Goal: Information Seeking & Learning: Check status

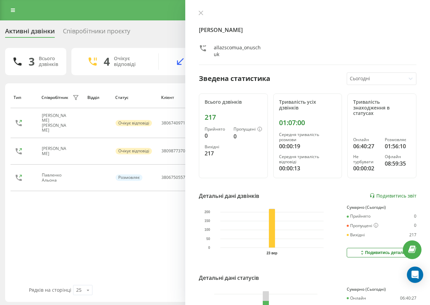
click at [201, 16] on button at bounding box center [200, 13] width 9 height 6
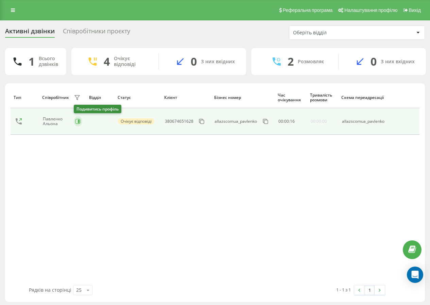
click at [80, 125] on button at bounding box center [78, 121] width 8 height 10
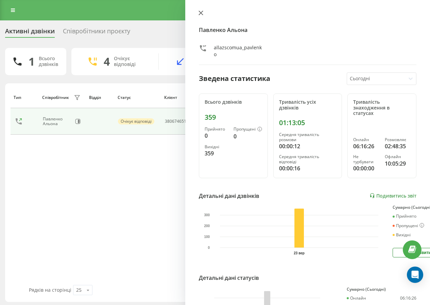
click at [198, 14] on button at bounding box center [200, 13] width 9 height 6
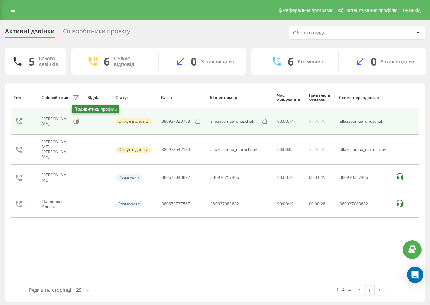
click at [71, 121] on div "[PERSON_NAME]" at bounding box center [61, 121] width 39 height 12
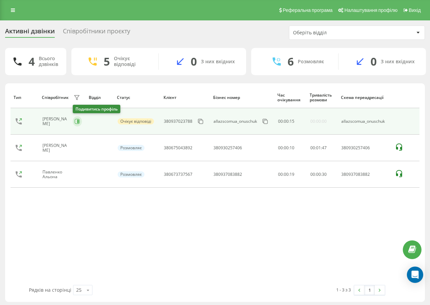
click at [80, 121] on button at bounding box center [77, 121] width 9 height 10
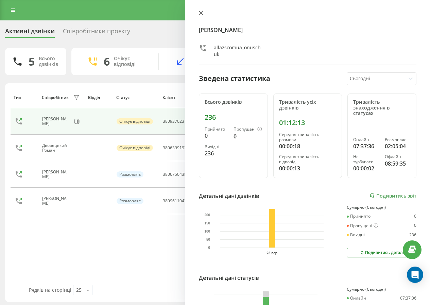
click at [202, 16] on button at bounding box center [200, 13] width 9 height 6
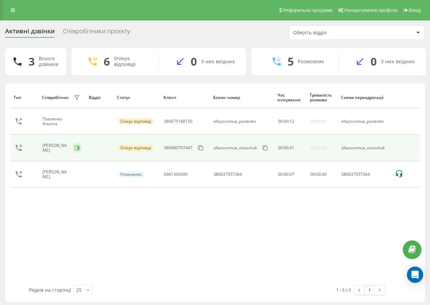
click at [77, 149] on icon at bounding box center [78, 147] width 2 height 3
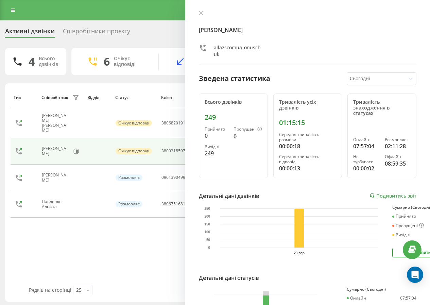
drag, startPoint x: 199, startPoint y: 15, endPoint x: 231, endPoint y: 11, distance: 32.8
click at [199, 15] on button at bounding box center [200, 13] width 9 height 6
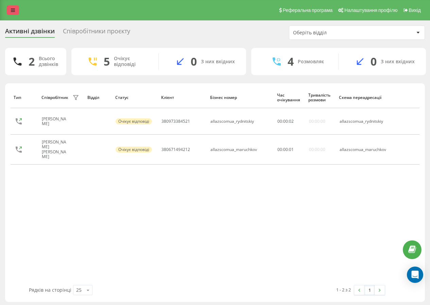
click at [18, 11] on link at bounding box center [13, 10] width 12 height 10
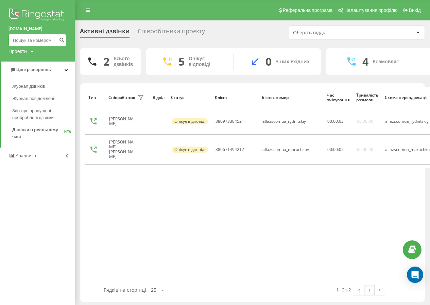
click at [21, 41] on input at bounding box center [37, 40] width 58 height 12
type input "0683471707"
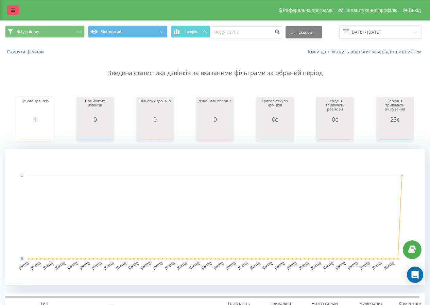
click at [16, 11] on link at bounding box center [13, 10] width 12 height 10
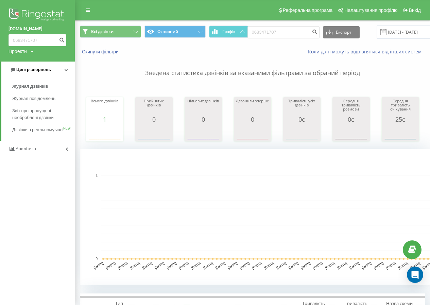
click at [33, 73] on span "Центр звернень" at bounding box center [30, 69] width 41 height 7
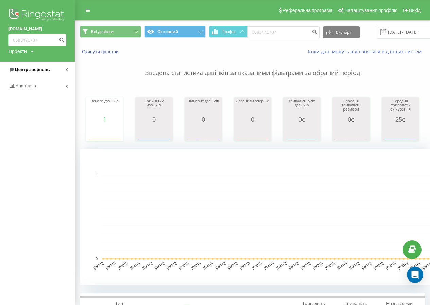
click at [34, 72] on span "Центр звернень" at bounding box center [32, 69] width 35 height 5
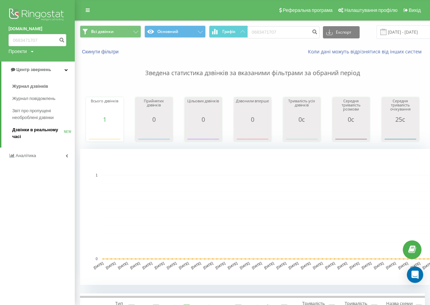
click at [32, 128] on span "Дзвінки в реальному часі" at bounding box center [38, 133] width 52 height 14
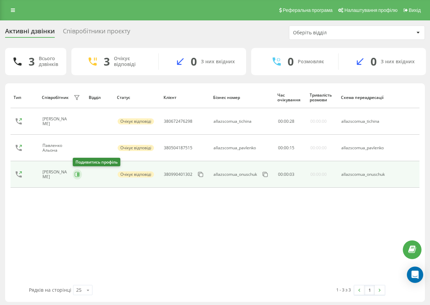
click at [78, 175] on icon at bounding box center [78, 174] width 2 height 3
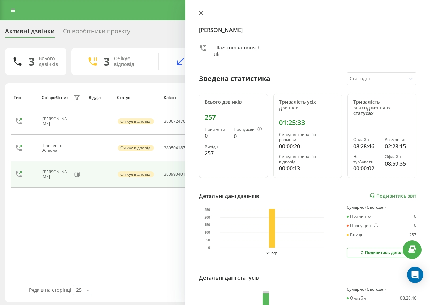
click at [196, 13] on button at bounding box center [200, 13] width 9 height 6
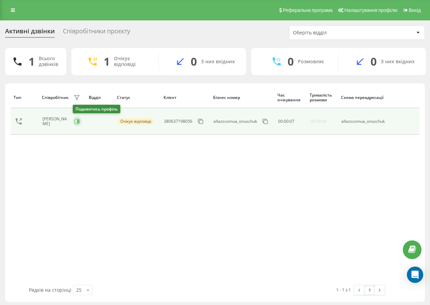
click at [76, 123] on icon at bounding box center [76, 121] width 5 height 5
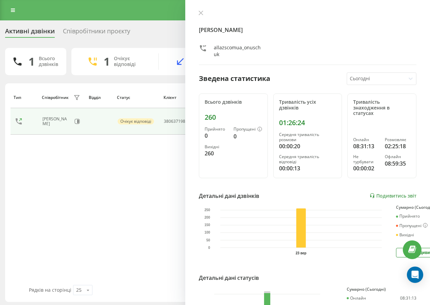
click at [200, 10] on div "[PERSON_NAME] allazscomua_onuschuk Зведена статистика Сьогодні Всього дзвінків …" at bounding box center [307, 152] width 245 height 305
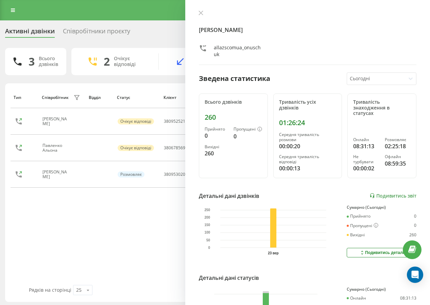
click at [193, 15] on div "[PERSON_NAME] allazscomua_onuschuk Зведена статистика Сьогодні Всього дзвінків …" at bounding box center [307, 152] width 245 height 305
click at [197, 15] on button at bounding box center [200, 13] width 9 height 6
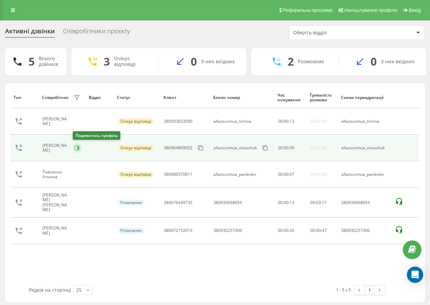
click at [78, 148] on icon at bounding box center [76, 147] width 5 height 5
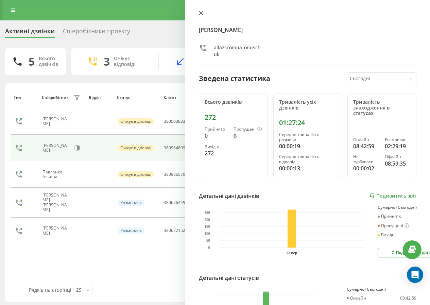
click at [204, 12] on button at bounding box center [200, 13] width 9 height 6
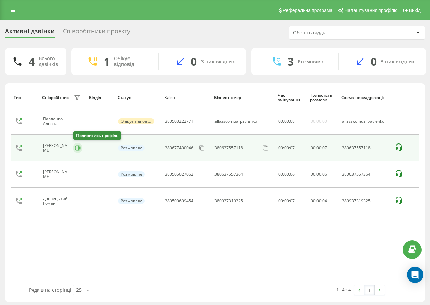
click at [78, 147] on icon at bounding box center [79, 147] width 2 height 3
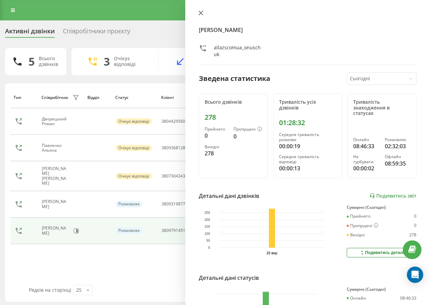
click at [203, 15] on icon at bounding box center [201, 13] width 4 height 4
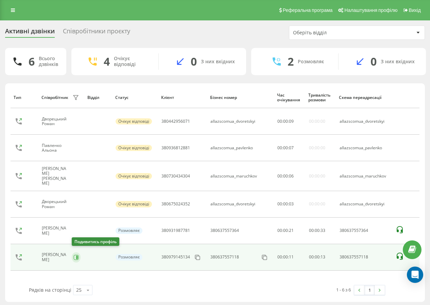
click at [77, 255] on icon at bounding box center [77, 256] width 2 height 3
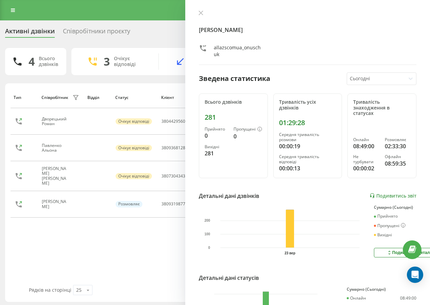
click at [204, 10] on div "[PERSON_NAME] allazscomua_onuschuk Зведена статистика Сьогодні Всього дзвінків …" at bounding box center [307, 152] width 245 height 305
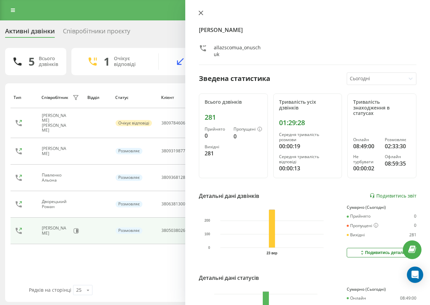
click at [201, 14] on icon at bounding box center [201, 13] width 4 height 4
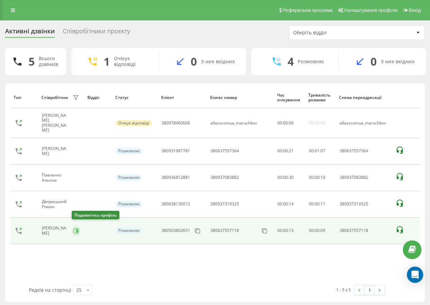
click at [74, 228] on icon at bounding box center [75, 230] width 5 height 5
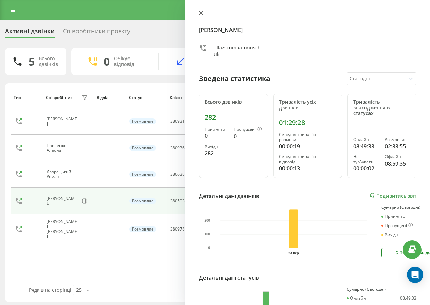
click at [201, 10] on button at bounding box center [200, 13] width 9 height 6
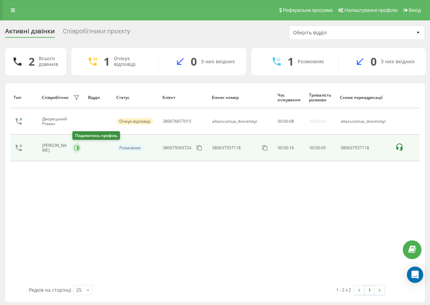
click at [75, 146] on icon at bounding box center [76, 147] width 5 height 5
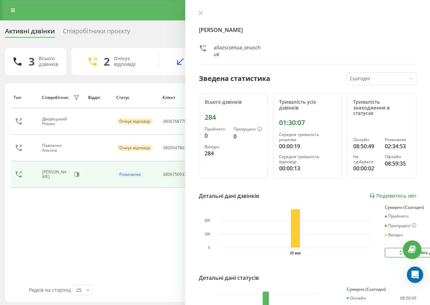
drag, startPoint x: 202, startPoint y: 13, endPoint x: 230, endPoint y: 3, distance: 29.2
click at [202, 13] on icon at bounding box center [200, 13] width 5 height 5
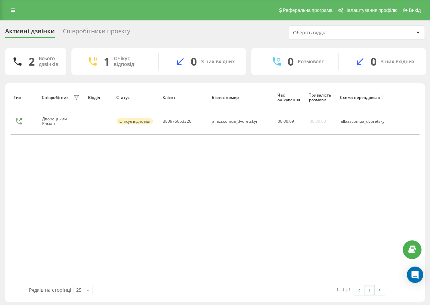
click at [19, 15] on div "Реферальна програма Налаштування профілю Вихід" at bounding box center [215, 10] width 430 height 20
click at [16, 12] on link at bounding box center [13, 10] width 12 height 10
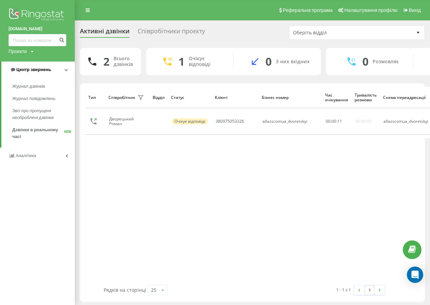
click at [26, 69] on span "Центр звернень" at bounding box center [33, 69] width 35 height 5
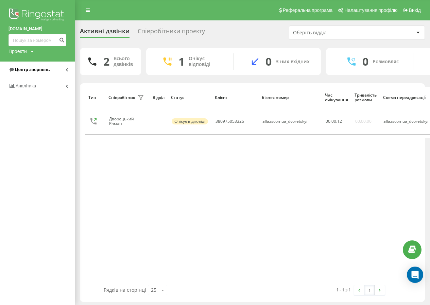
click at [33, 64] on link "Центр звернень" at bounding box center [37, 69] width 75 height 16
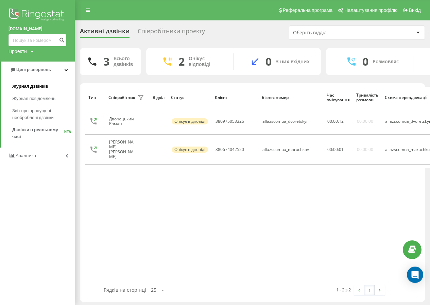
click at [38, 87] on span "Журнал дзвінків" at bounding box center [30, 86] width 36 height 7
